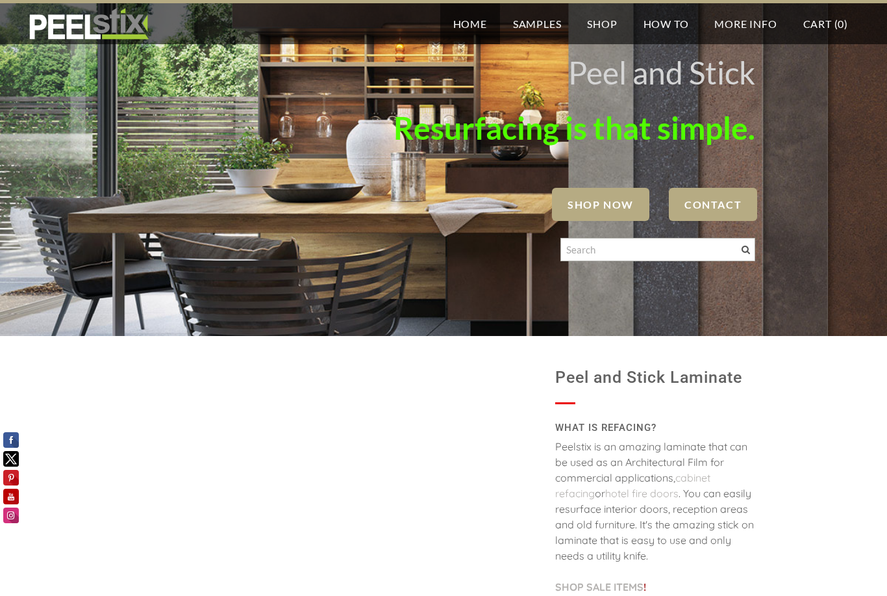
click at [628, 192] on span "SHOP NOW" at bounding box center [600, 204] width 97 height 33
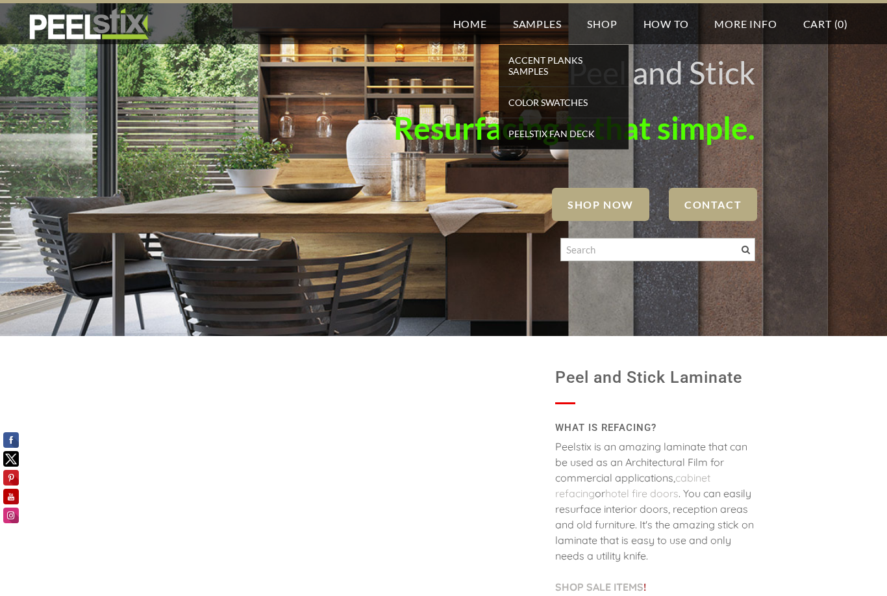
click at [576, 109] on span "Color Swatches" at bounding box center [563, 103] width 123 height 18
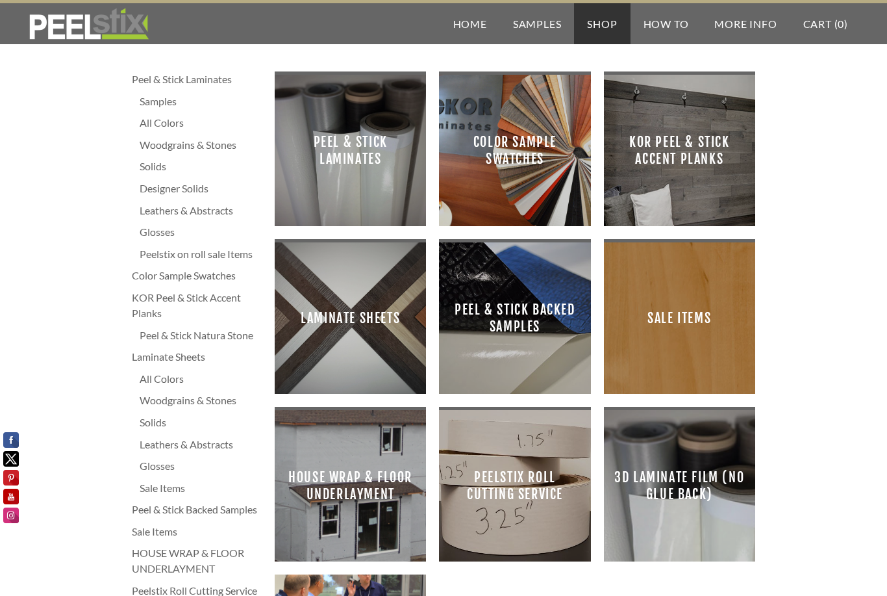
click at [368, 325] on span "Laminate Sheets" at bounding box center [350, 318] width 131 height 131
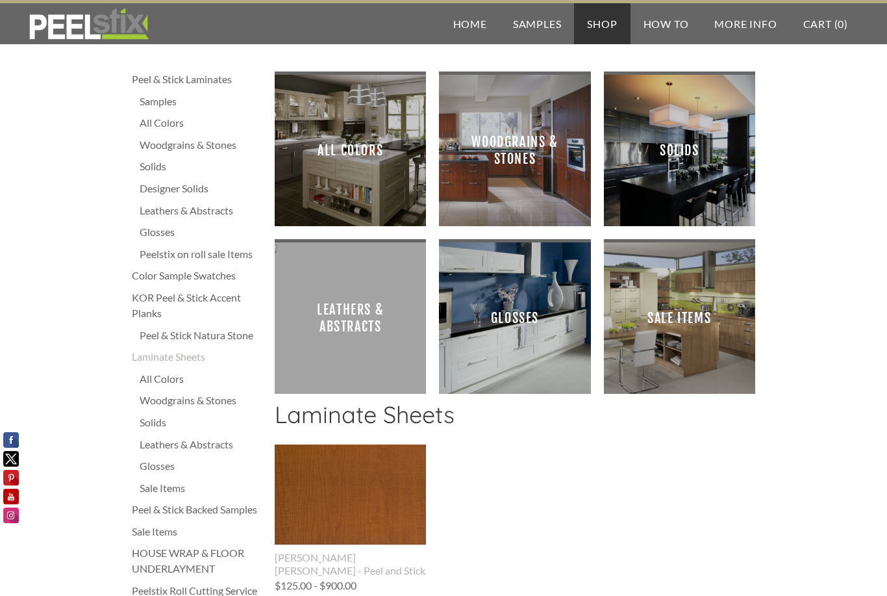
click at [369, 182] on span "All Colors" at bounding box center [350, 150] width 131 height 131
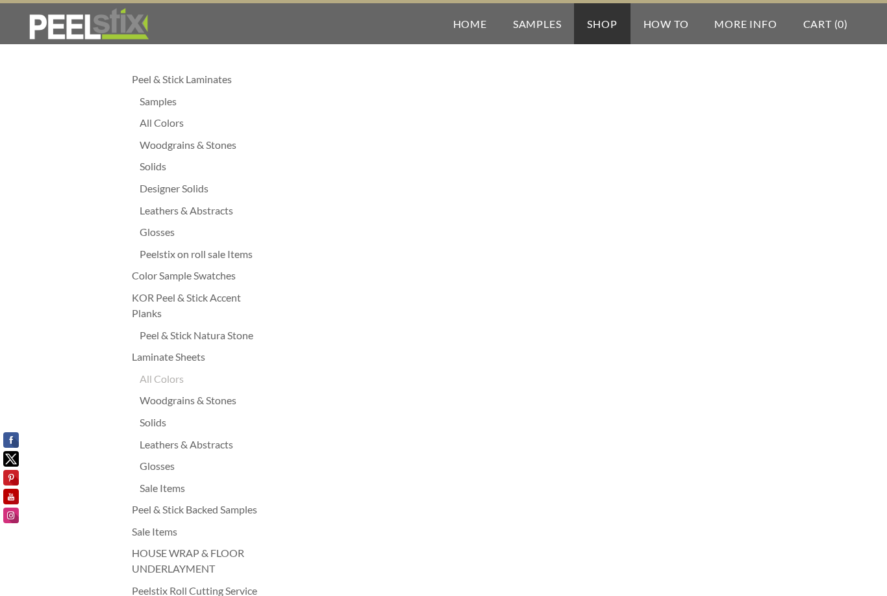
click at [153, 131] on div "All Colors" at bounding box center [201, 123] width 122 height 16
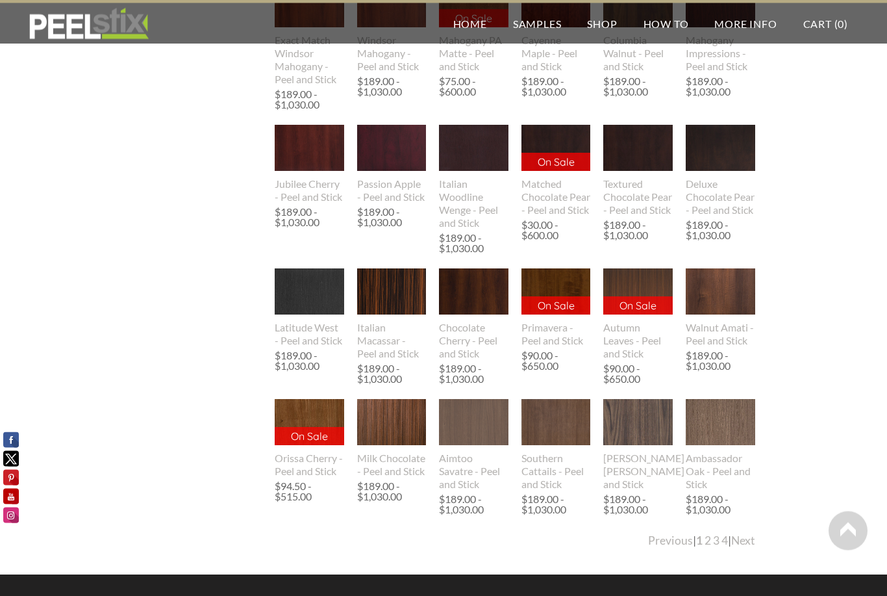
scroll to position [1275, 0]
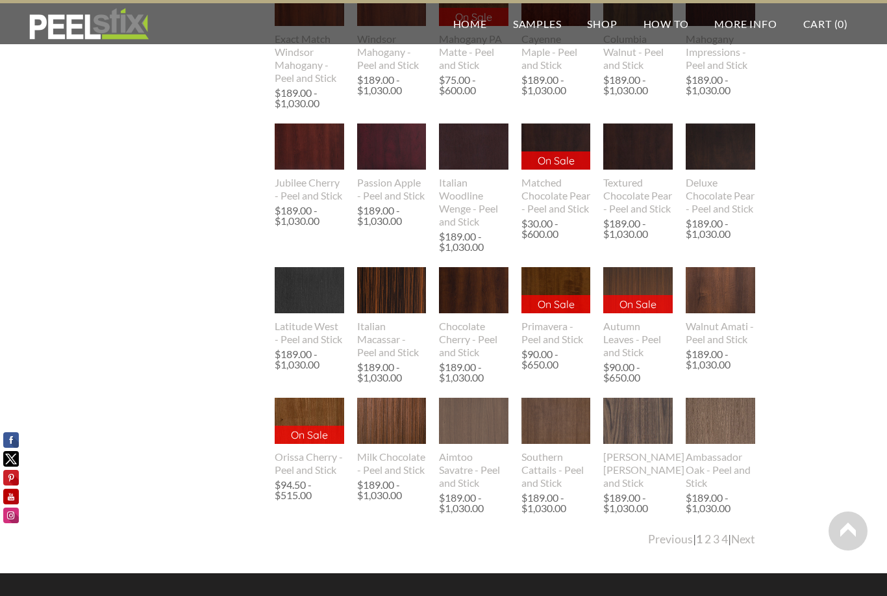
click at [746, 544] on link "Next" at bounding box center [744, 539] width 24 height 14
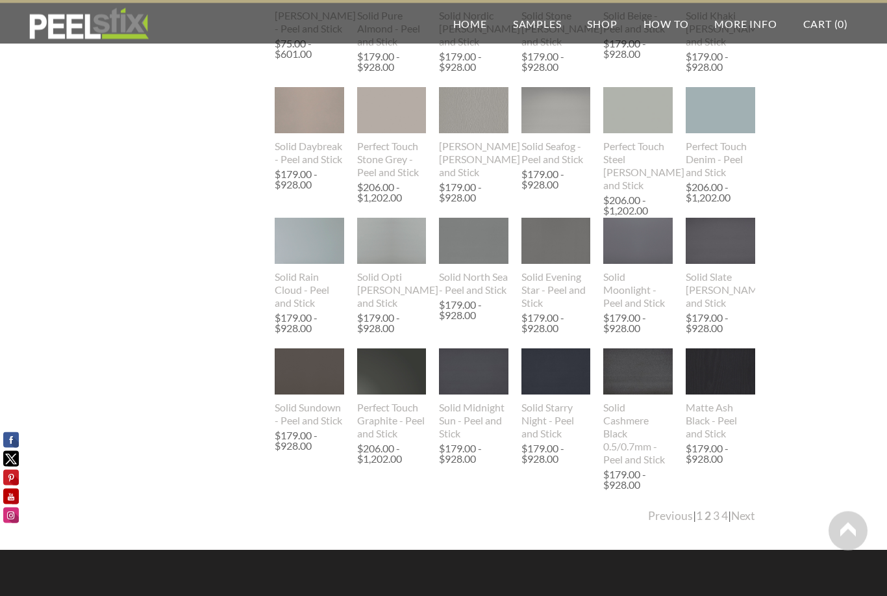
scroll to position [1273, 0]
click at [742, 520] on link "Next" at bounding box center [744, 516] width 24 height 14
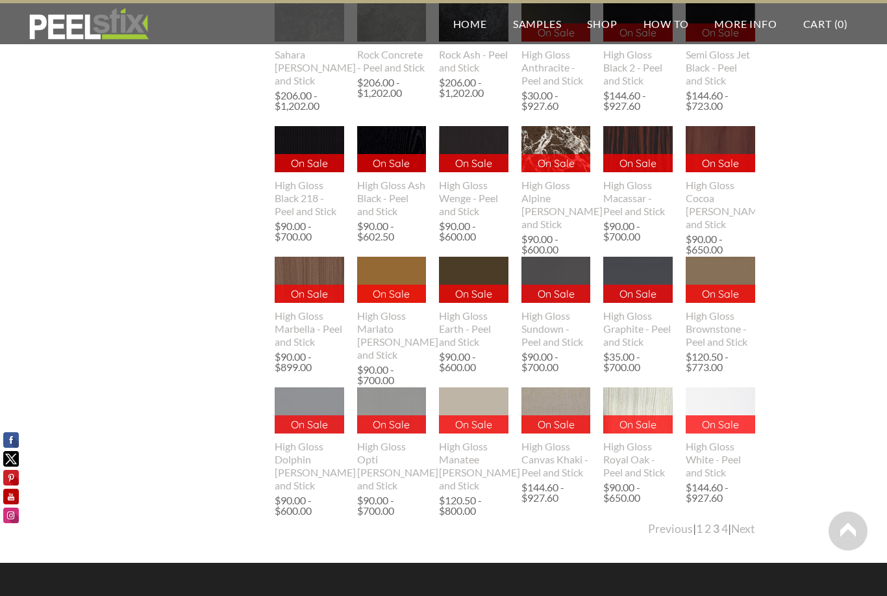
scroll to position [0, 0]
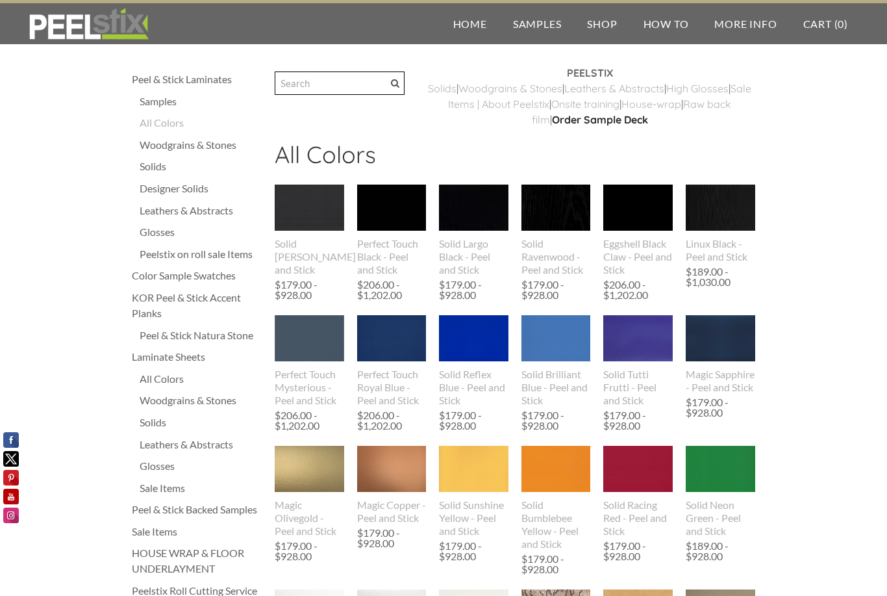
click at [336, 82] on input "Search" at bounding box center [340, 82] width 130 height 23
click at [389, 85] on input "Espresso" at bounding box center [340, 82] width 130 height 23
type input "Espresso"
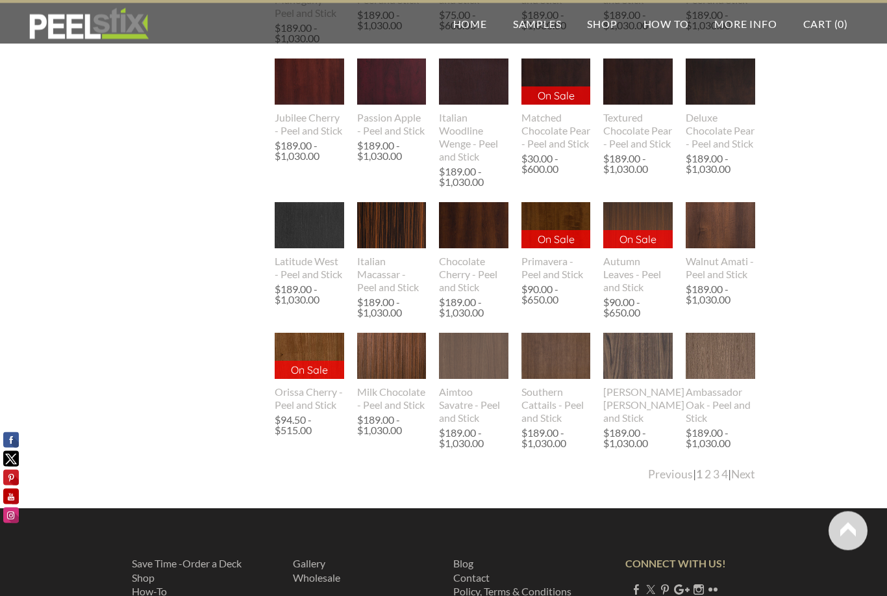
scroll to position [1368, 0]
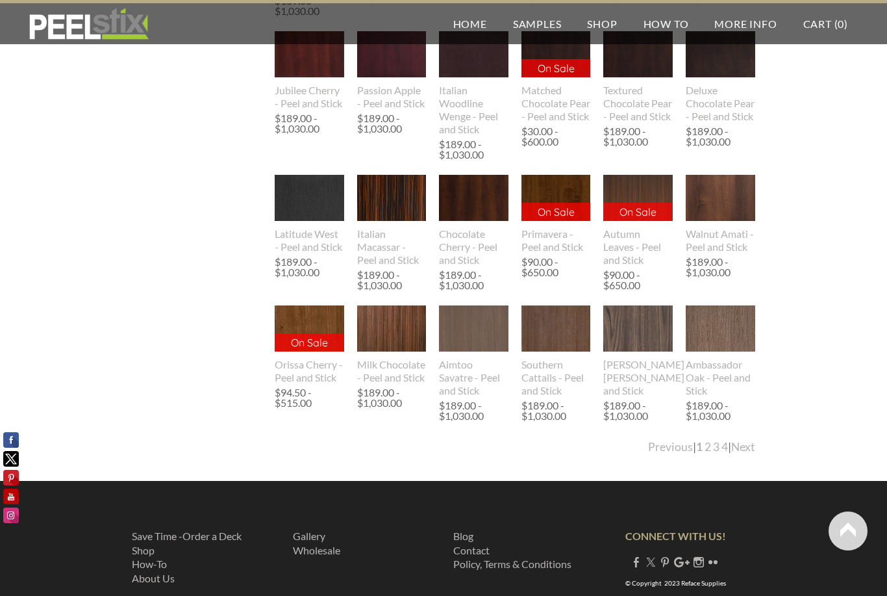
click at [716, 453] on link "3" at bounding box center [716, 447] width 6 height 14
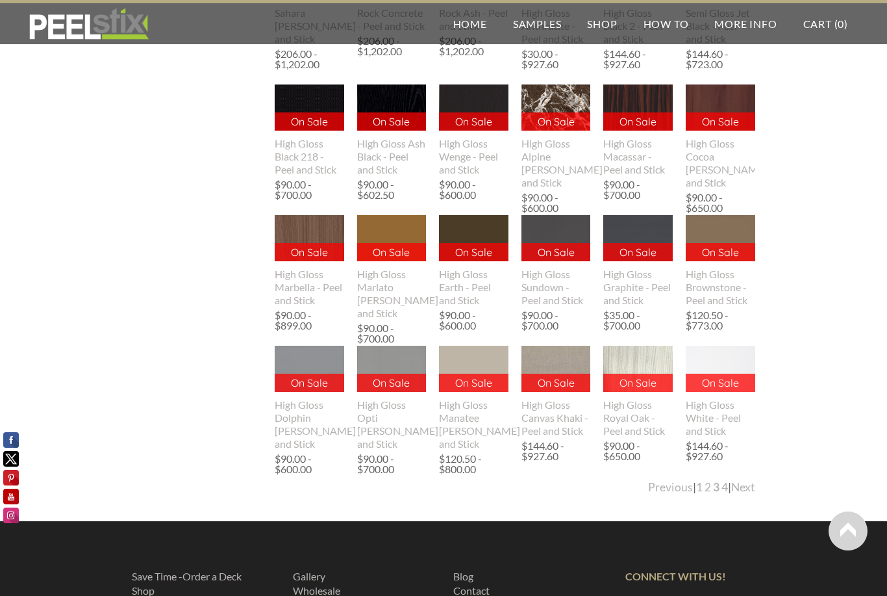
scroll to position [1328, 0]
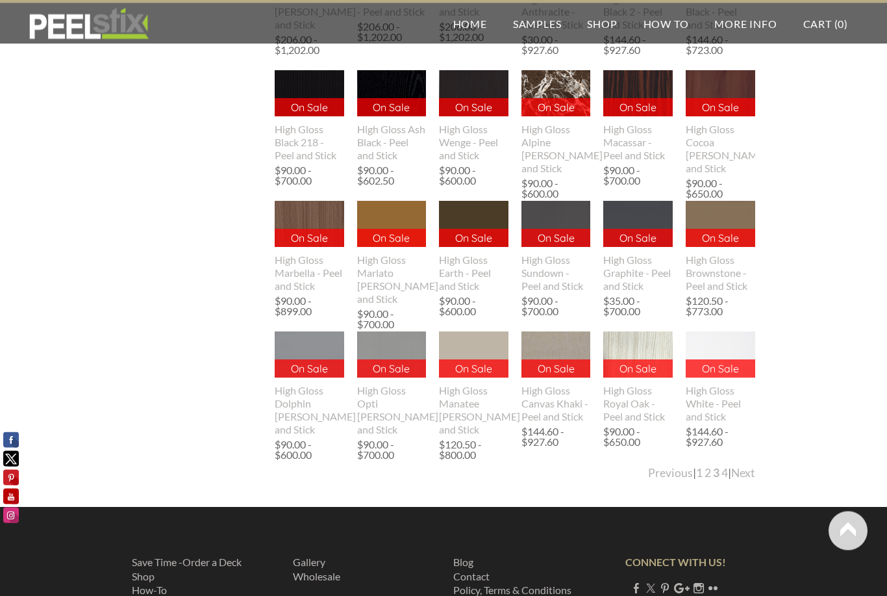
click at [722, 478] on link "4" at bounding box center [725, 473] width 6 height 14
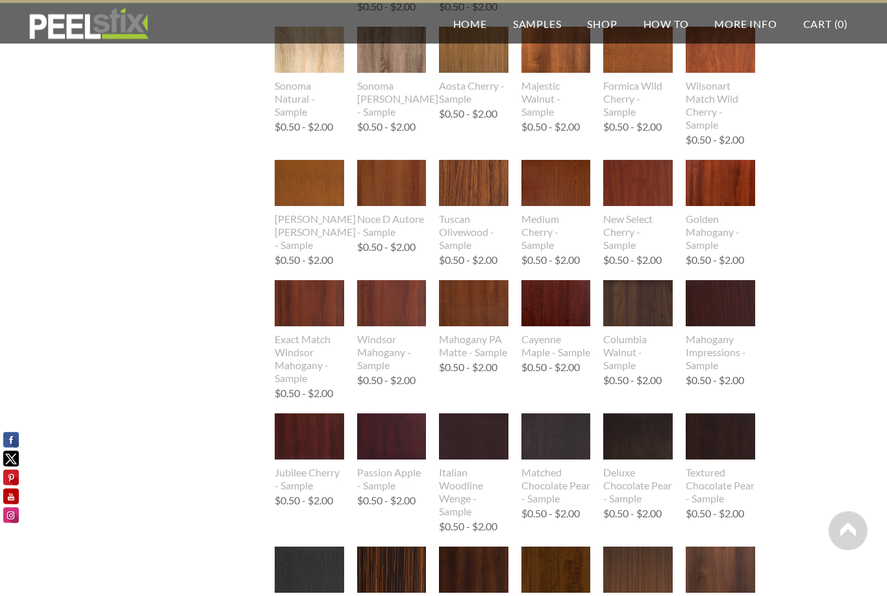
scroll to position [933, 0]
click at [669, 433] on img at bounding box center [639, 436] width 70 height 46
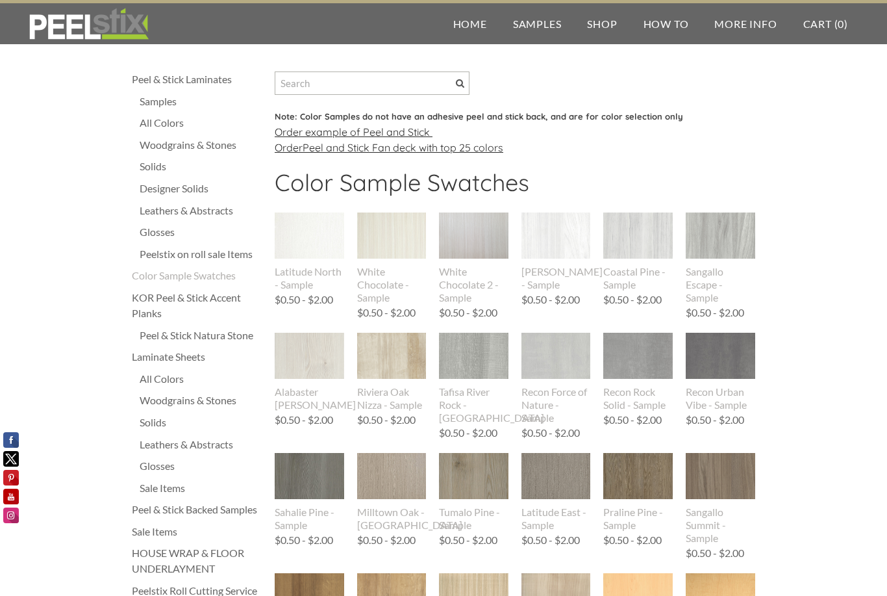
click at [156, 151] on div "Woodgrains & Stones" at bounding box center [201, 145] width 122 height 16
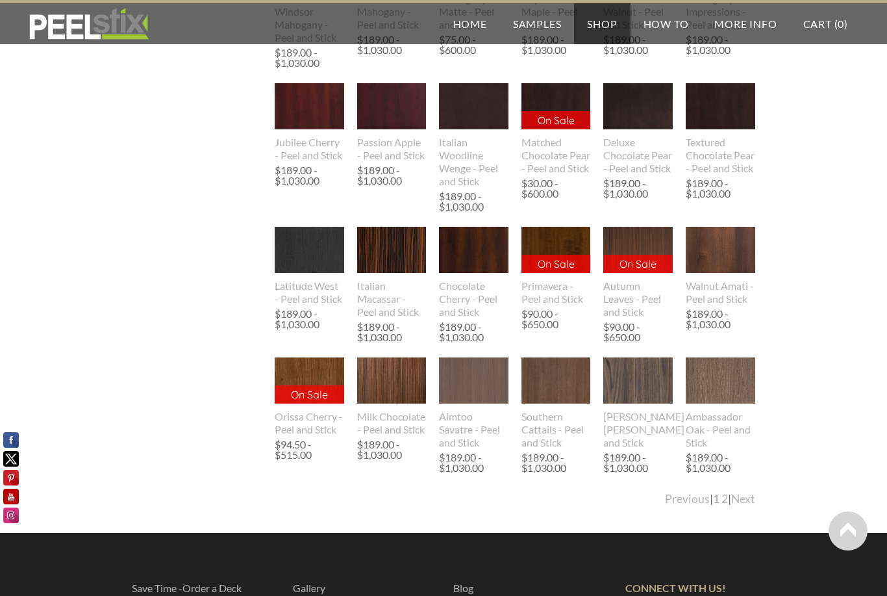
scroll to position [1303, 0]
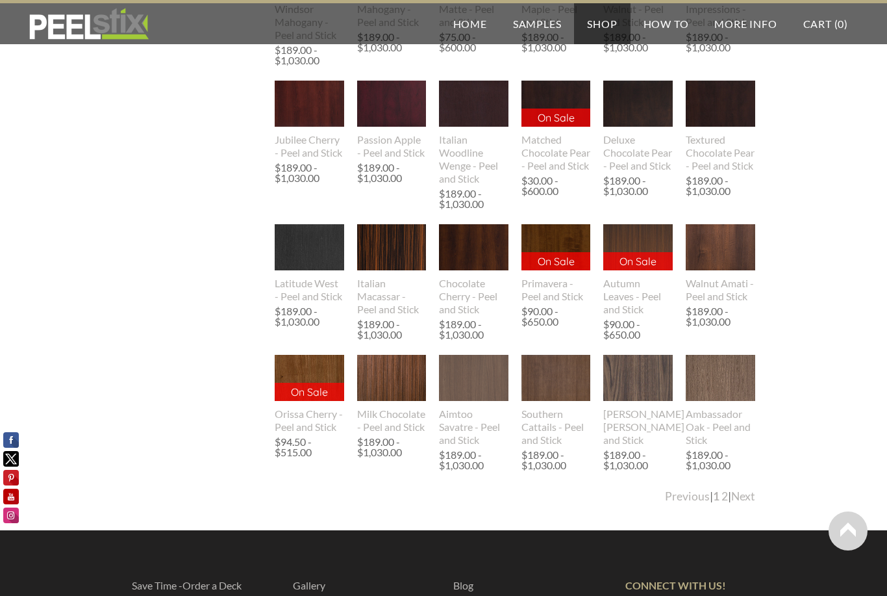
click at [722, 503] on link "2" at bounding box center [725, 496] width 6 height 14
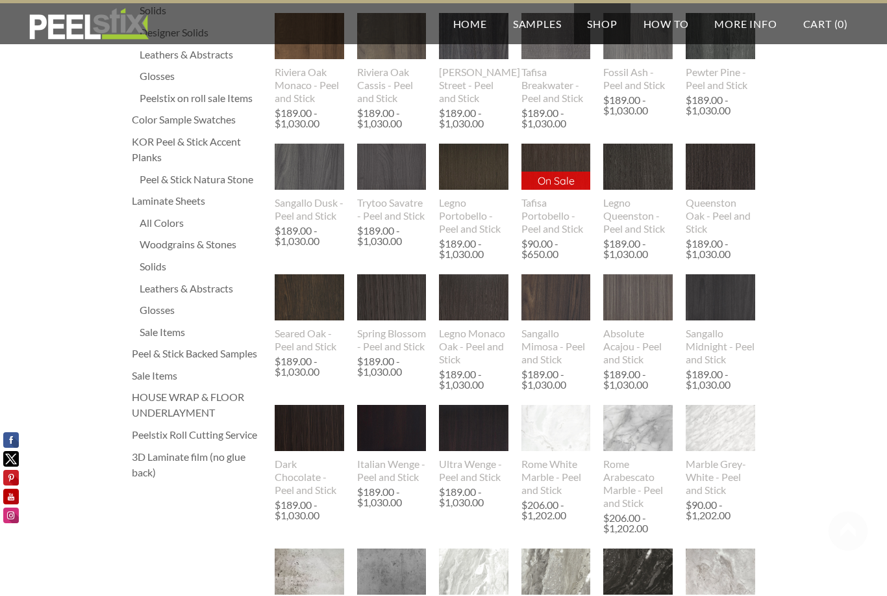
scroll to position [155, 0]
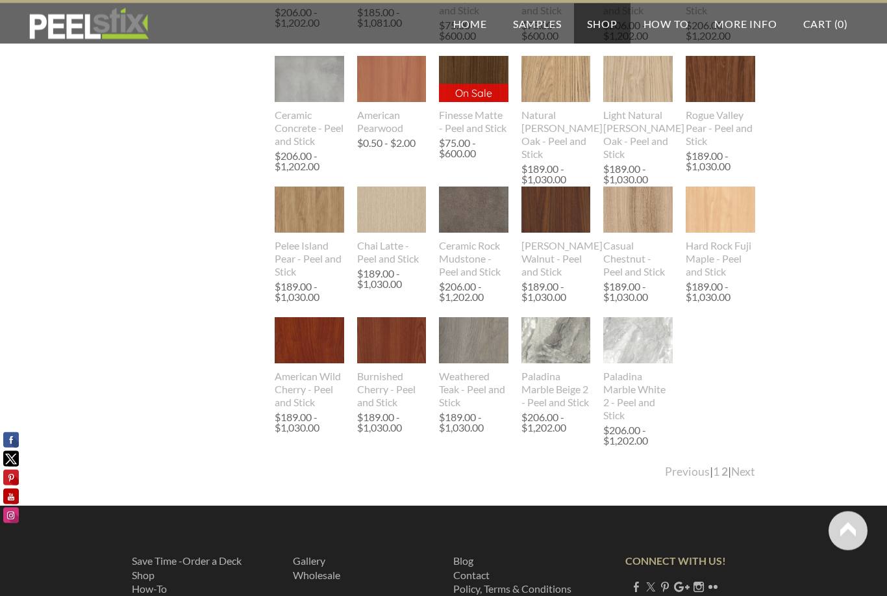
scroll to position [1093, 0]
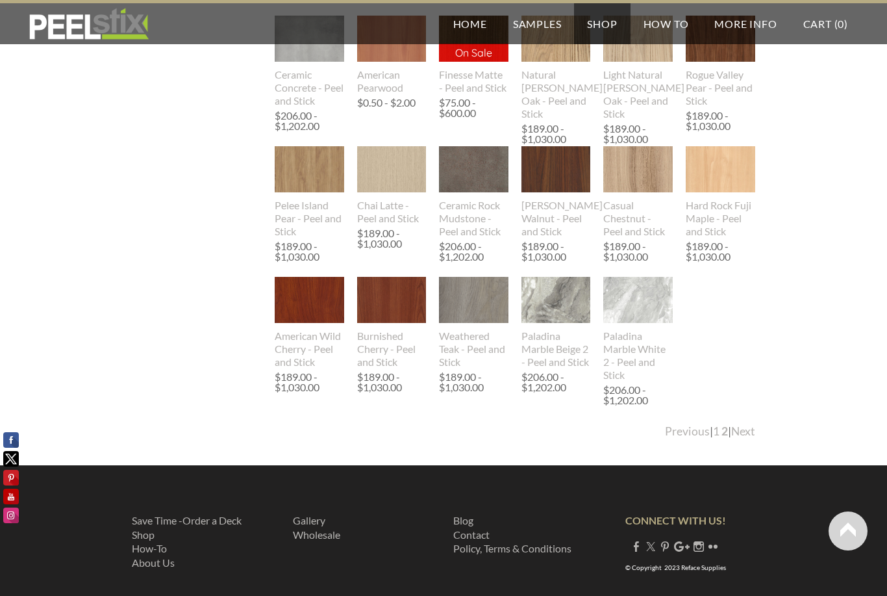
click at [722, 438] on link "2" at bounding box center [725, 431] width 6 height 14
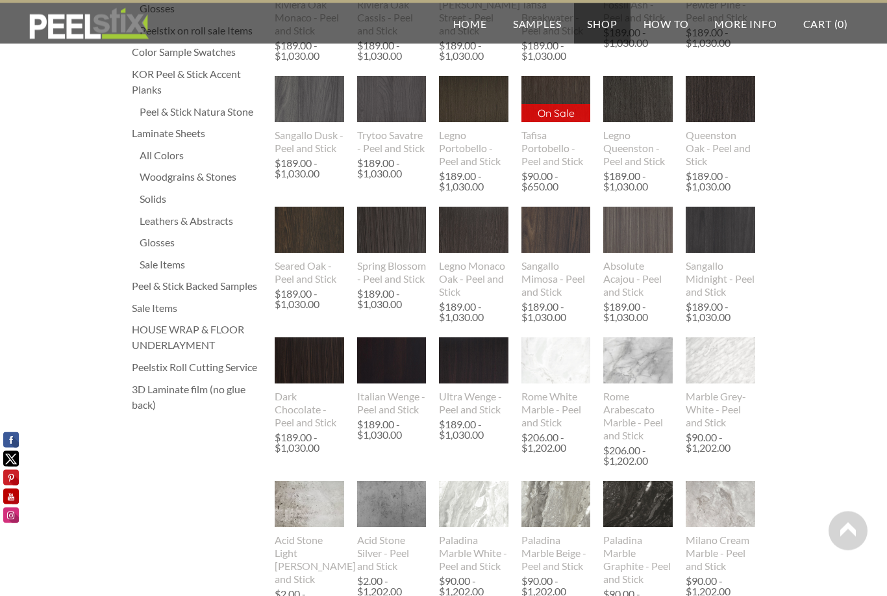
scroll to position [224, 0]
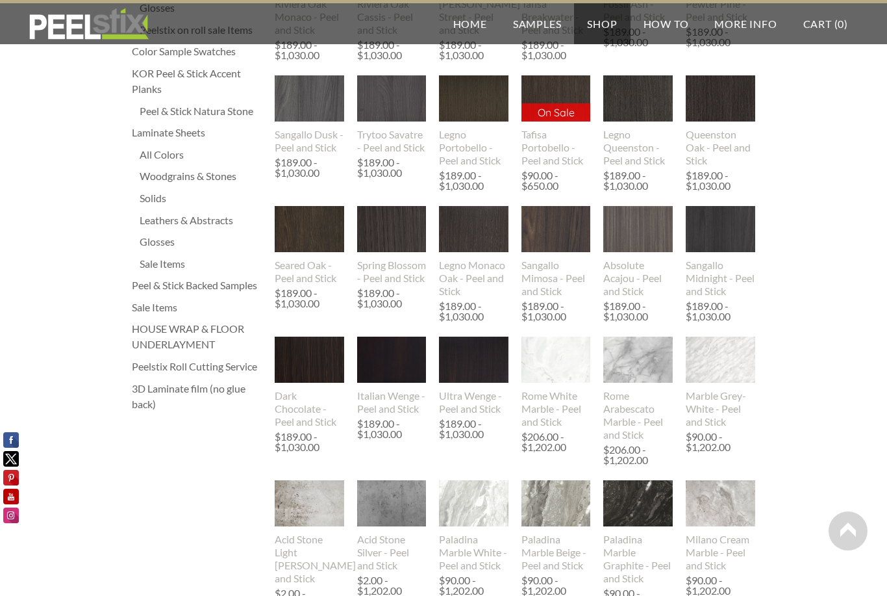
click at [309, 383] on img at bounding box center [310, 360] width 70 height 46
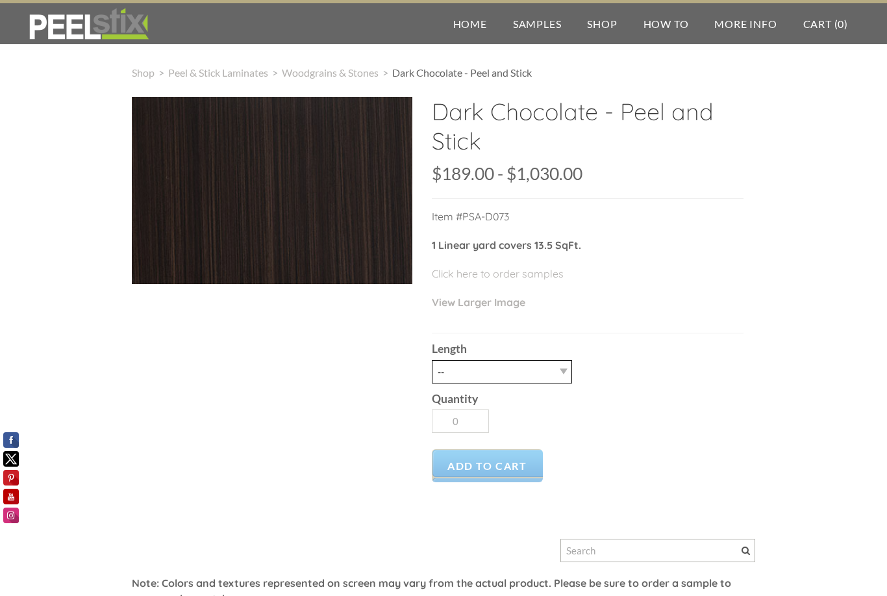
click at [571, 361] on select "-- 3LY 10LY 15LY 30LY" at bounding box center [502, 371] width 140 height 23
select select "3LY"
type input "1"
